Goal: Task Accomplishment & Management: Manage account settings

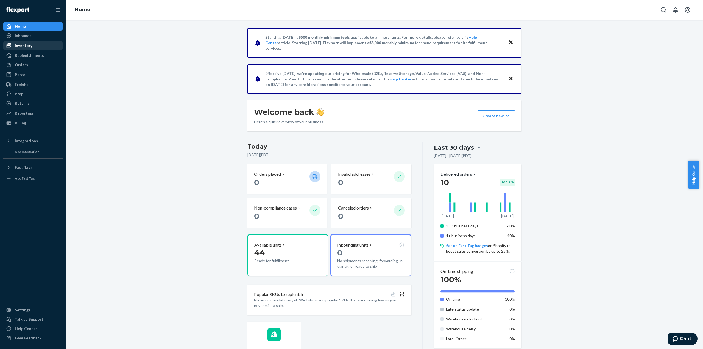
click at [25, 49] on div "Inventory" at bounding box center [33, 46] width 58 height 8
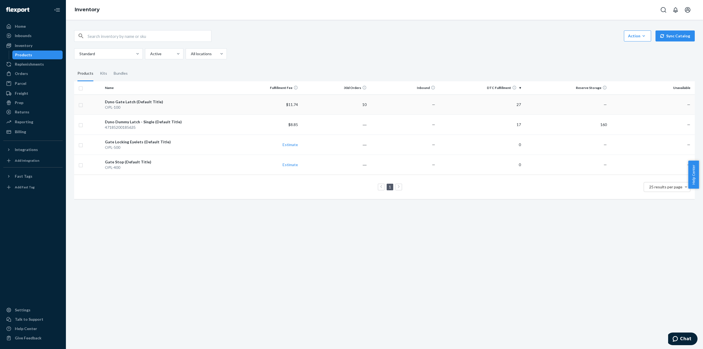
click at [167, 108] on div "OPL-100" at bounding box center [167, 107] width 124 height 5
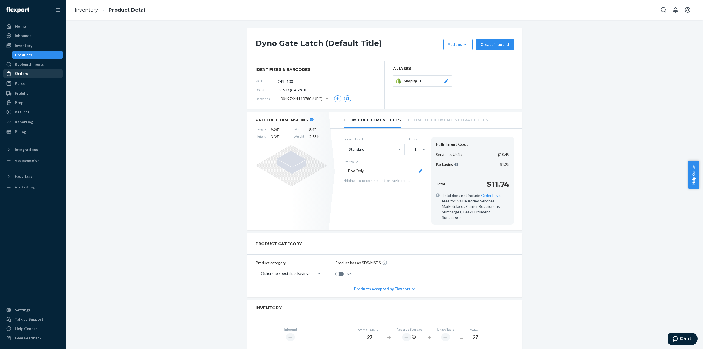
click at [27, 77] on link "Orders" at bounding box center [32, 73] width 59 height 9
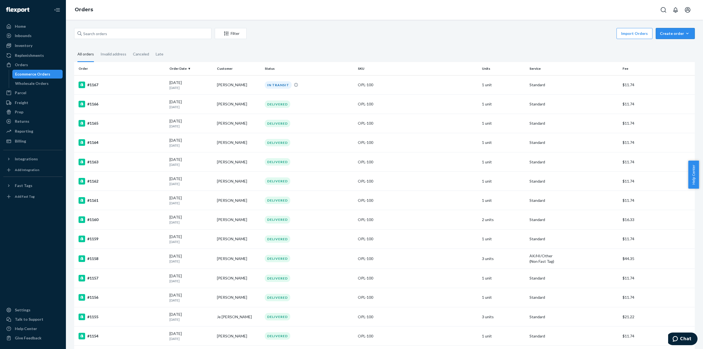
click at [673, 33] on div "Create order" at bounding box center [675, 33] width 31 height 5
click at [671, 47] on span "Ecommerce order" at bounding box center [679, 47] width 34 height 4
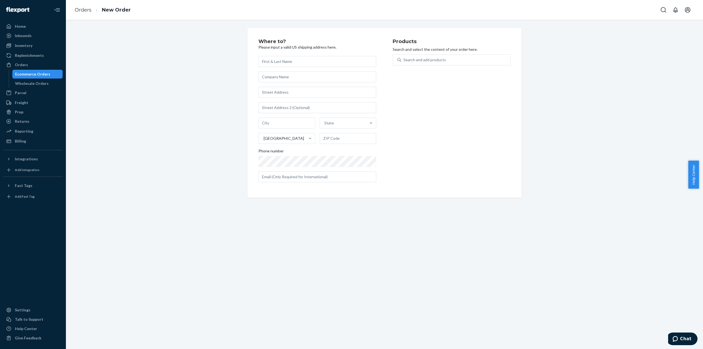
click at [271, 62] on input "text" at bounding box center [317, 61] width 118 height 11
click at [25, 67] on div "Orders" at bounding box center [21, 64] width 13 height 5
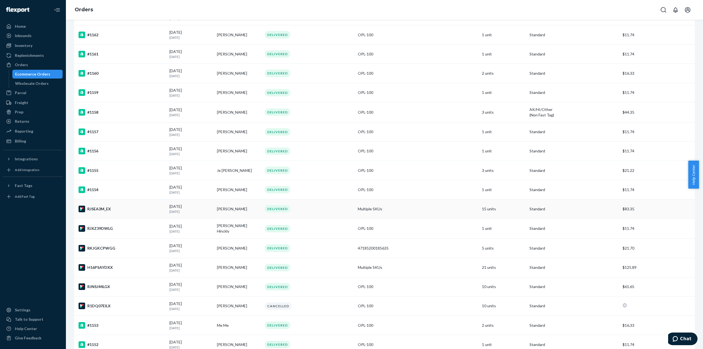
scroll to position [165, 0]
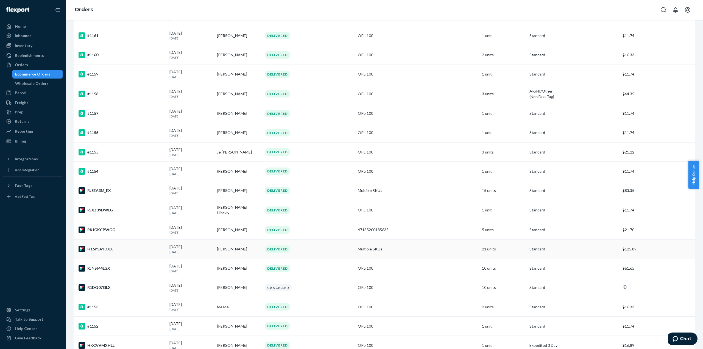
click at [228, 249] on td "[PERSON_NAME]" at bounding box center [239, 249] width 48 height 19
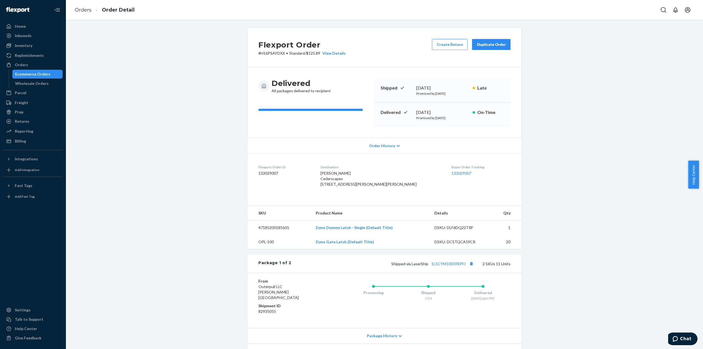
click at [209, 205] on div "Flexport Order # H16PSAYDXX • Standard / $125.89 View Details Create Return Dup…" at bounding box center [384, 272] width 629 height 488
drag, startPoint x: 349, startPoint y: 196, endPoint x: 336, endPoint y: 175, distance: 25.0
click at [336, 175] on dl "Flexport Order ID 133029007 Destination [PERSON_NAME] Cedarscapes [STREET_ADDRE…" at bounding box center [384, 177] width 274 height 47
copy span "[PERSON_NAME] Cedarscapes [STREET_ADDRESS][PERSON_NAME][PERSON_NAME]"
click at [484, 45] on div "Duplicate Order" at bounding box center [491, 44] width 29 height 5
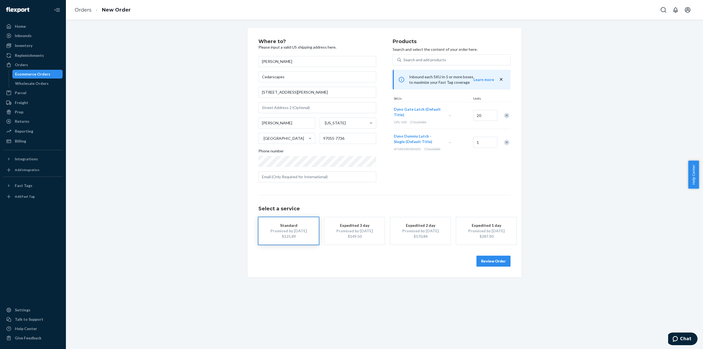
click at [504, 143] on div "Remove Item" at bounding box center [506, 142] width 5 height 5
type input "15"
click at [492, 157] on div "Products Search and select the content of your order here. Search and add produ…" at bounding box center [452, 113] width 118 height 148
click at [481, 259] on button "Review Order" at bounding box center [494, 261] width 34 height 11
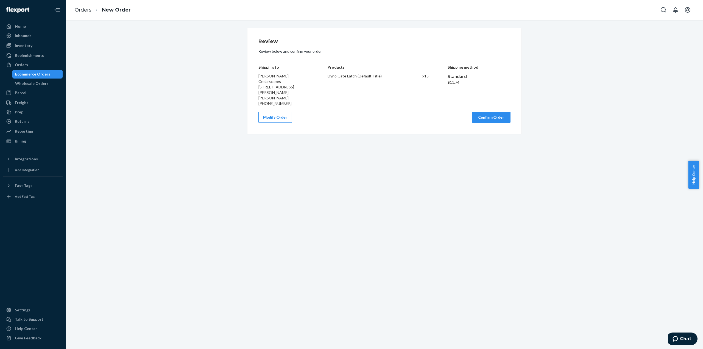
click at [490, 112] on button "Confirm Order" at bounding box center [491, 117] width 38 height 11
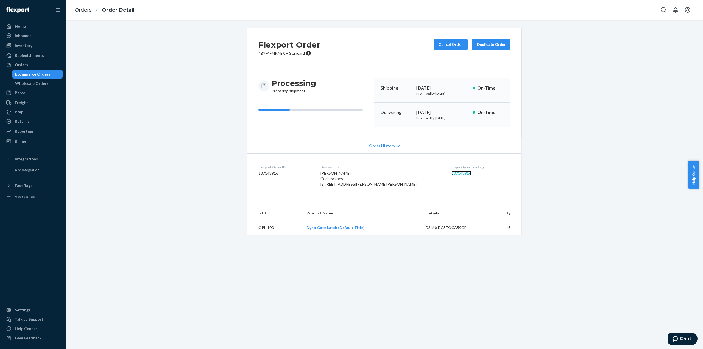
click at [452, 174] on link "137148916" at bounding box center [462, 173] width 20 height 5
click at [27, 67] on div "Orders" at bounding box center [33, 65] width 58 height 8
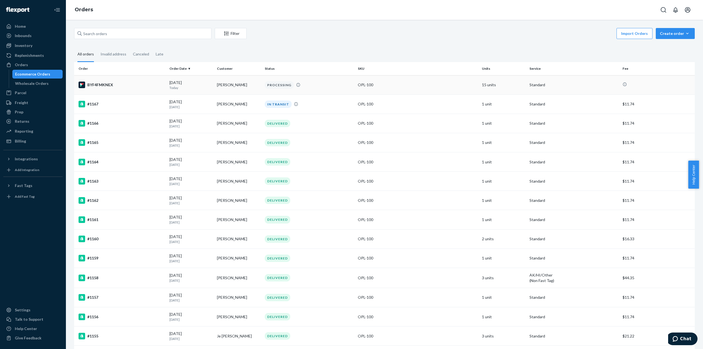
click at [159, 88] on td "BYF4FMKNEX" at bounding box center [120, 84] width 93 height 19
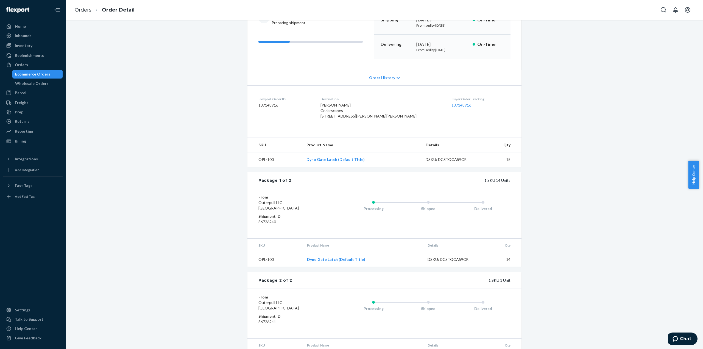
scroll to position [102, 0]
